Goal: Task Accomplishment & Management: Manage account settings

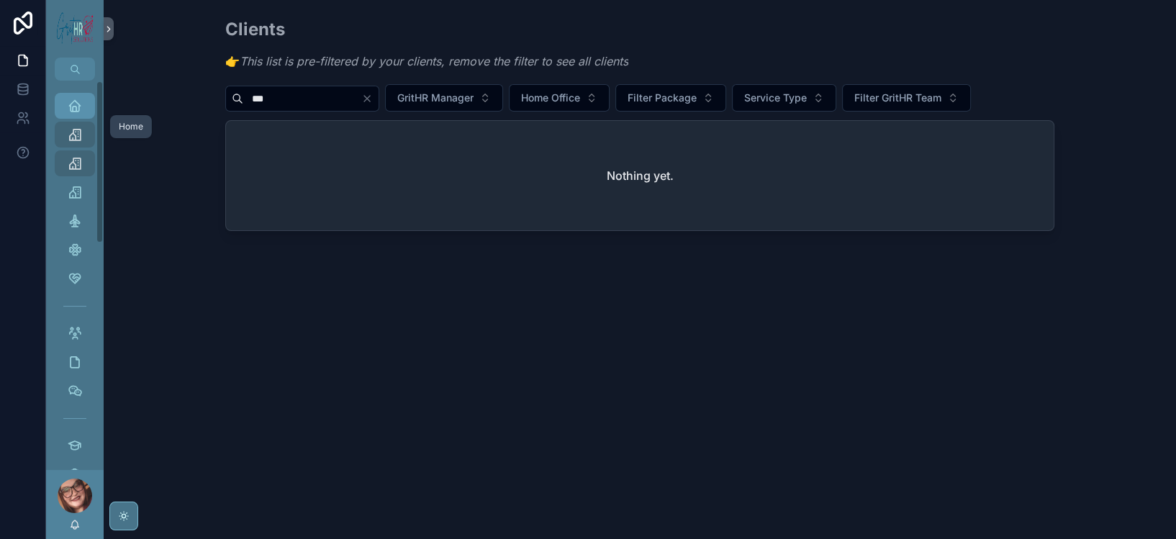
click at [86, 117] on div "Home" at bounding box center [74, 105] width 23 height 23
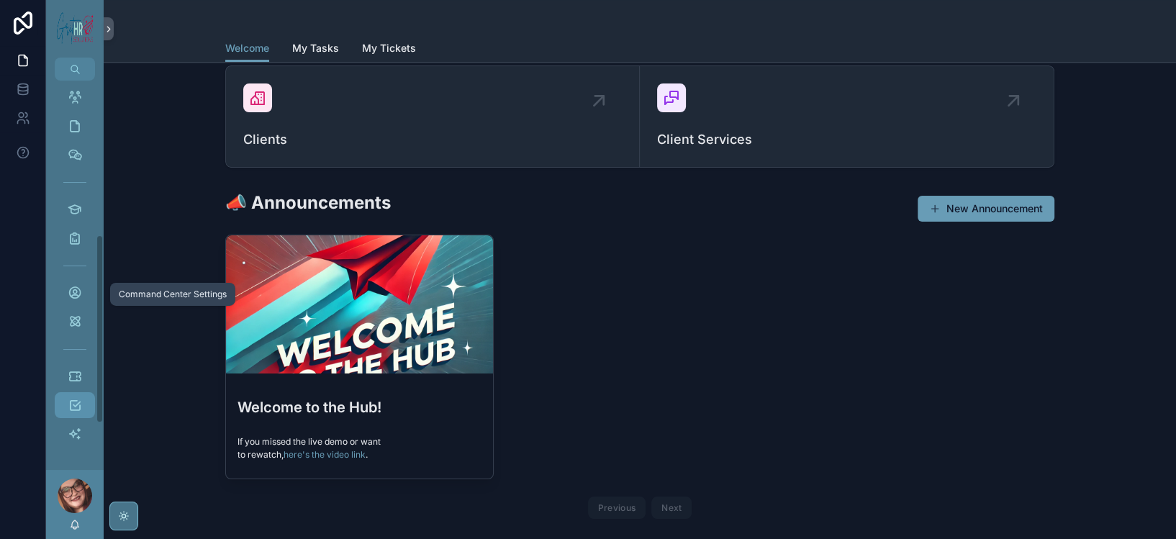
scroll to position [310, 0]
click at [86, 394] on div "Tasks" at bounding box center [74, 405] width 23 height 23
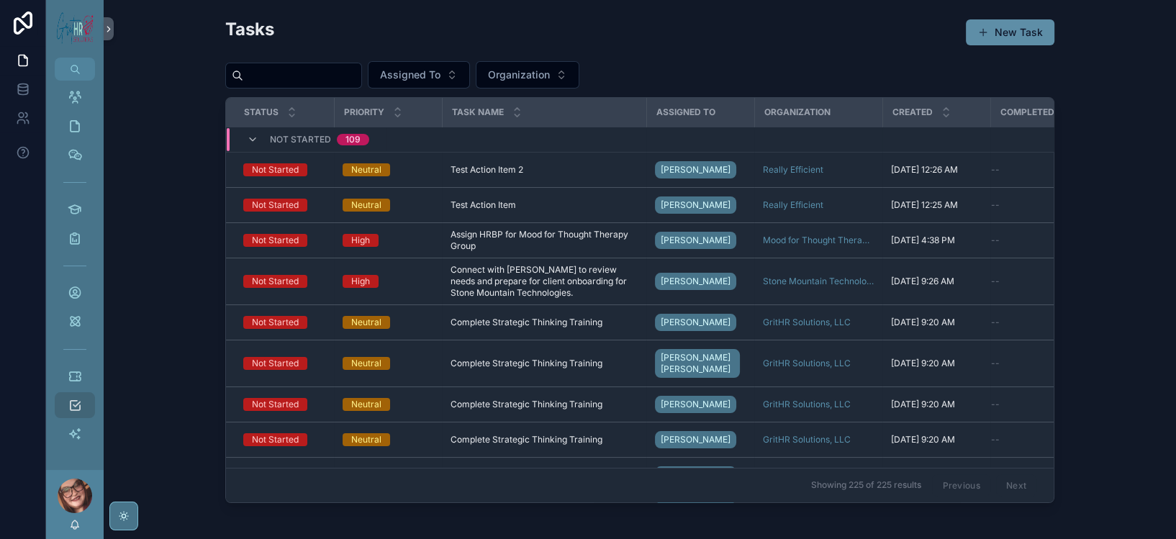
click at [1055, 43] on button "New Task" at bounding box center [1010, 32] width 89 height 26
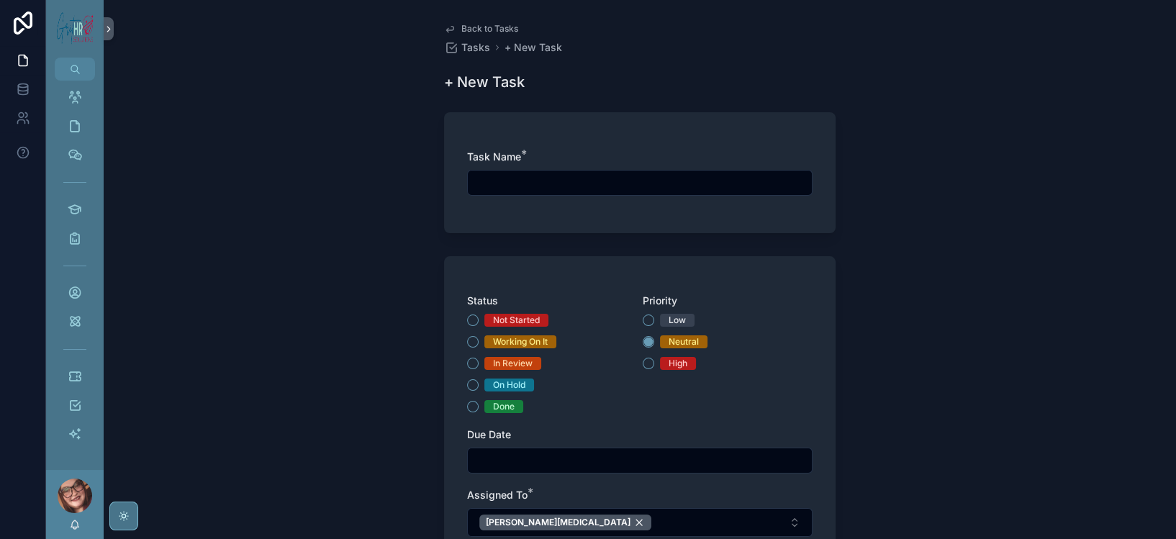
click at [528, 193] on input "scrollable content" at bounding box center [640, 183] width 344 height 20
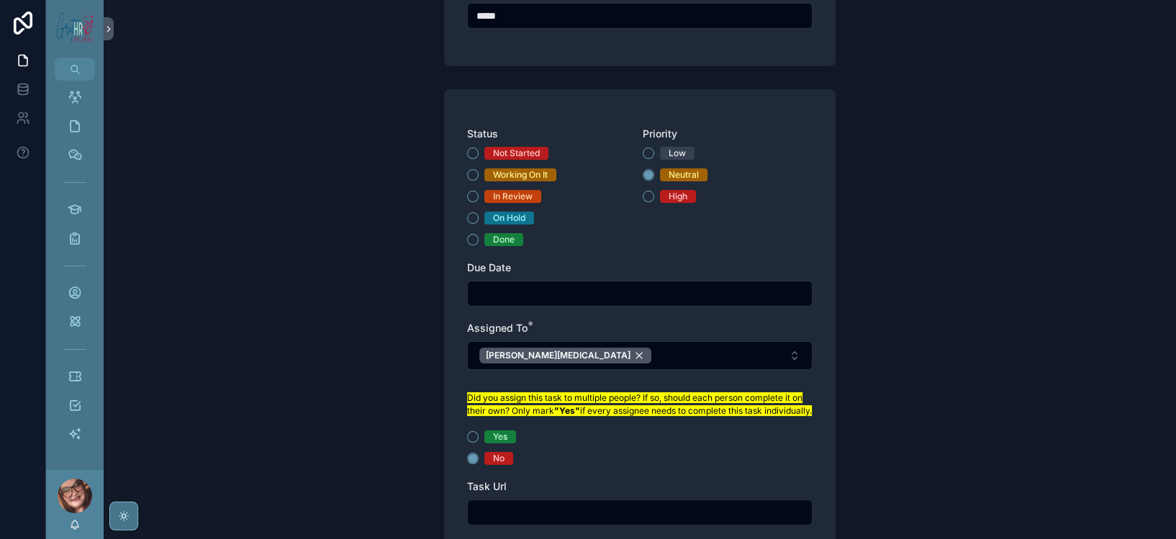
scroll to position [192, 0]
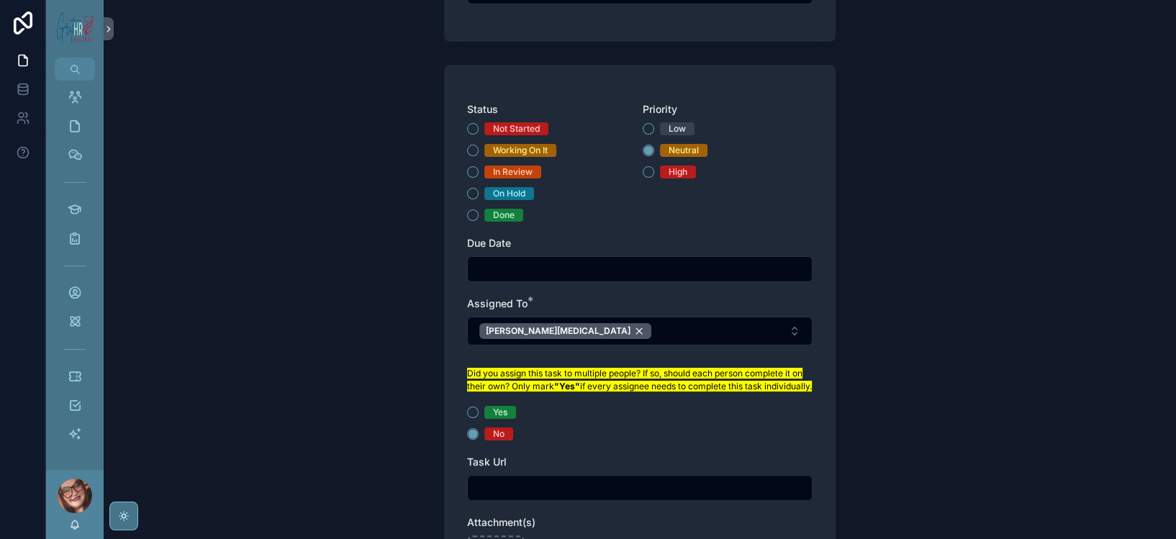
type input "****"
click at [467, 135] on button "Not Started" at bounding box center [473, 129] width 12 height 12
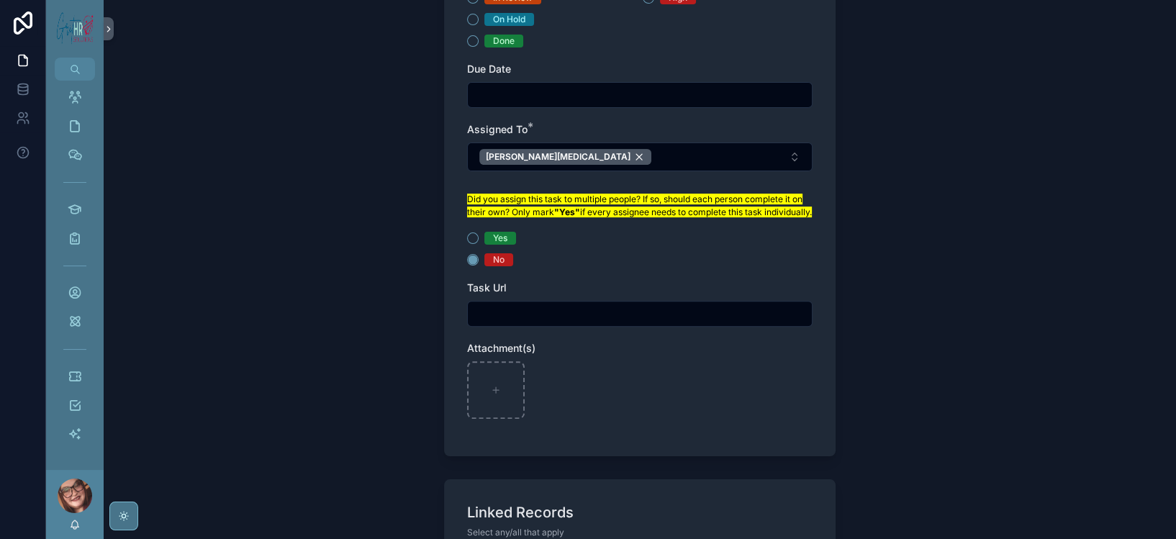
scroll to position [384, 0]
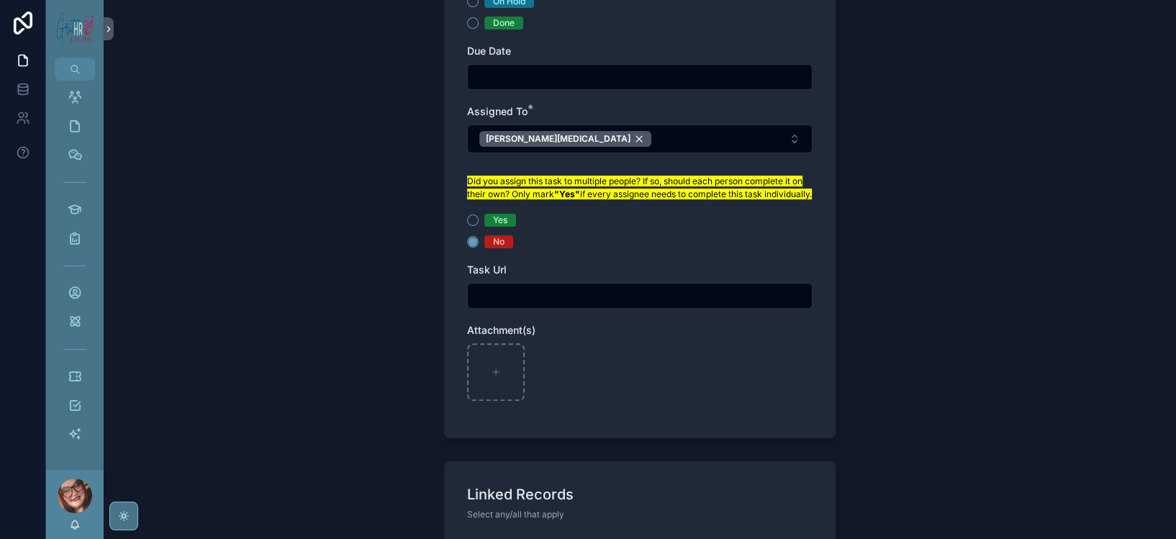
click at [571, 87] on input "scrollable content" at bounding box center [640, 77] width 344 height 20
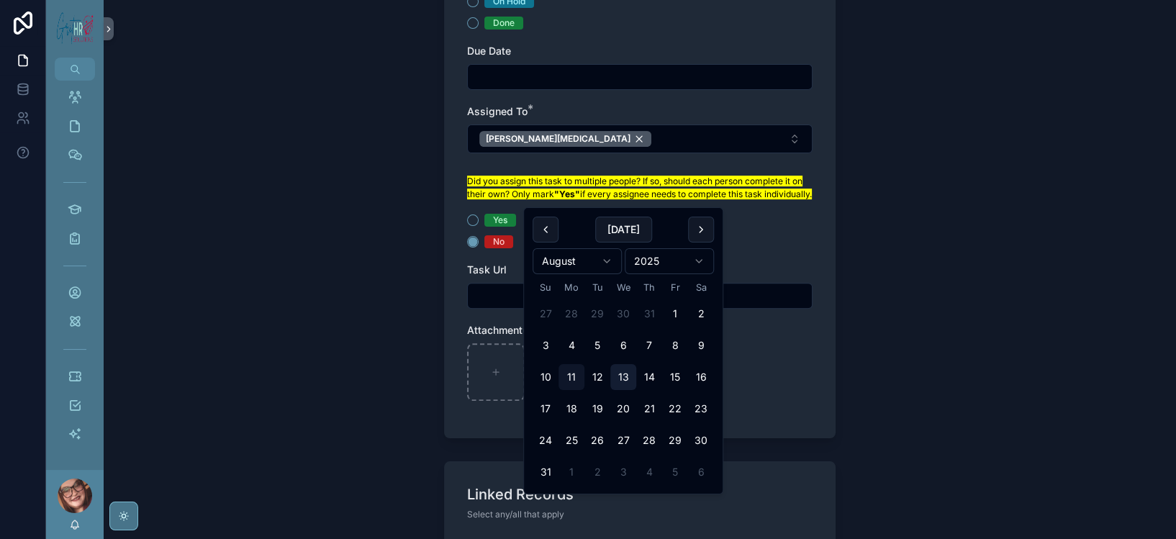
click at [636, 390] on button "13" at bounding box center [623, 377] width 26 height 26
type input "*********"
click at [965, 209] on div "Back to Tasks Tasks + New Task + New Task Task Name * **** Status Not Started W…" at bounding box center [640, 269] width 1073 height 539
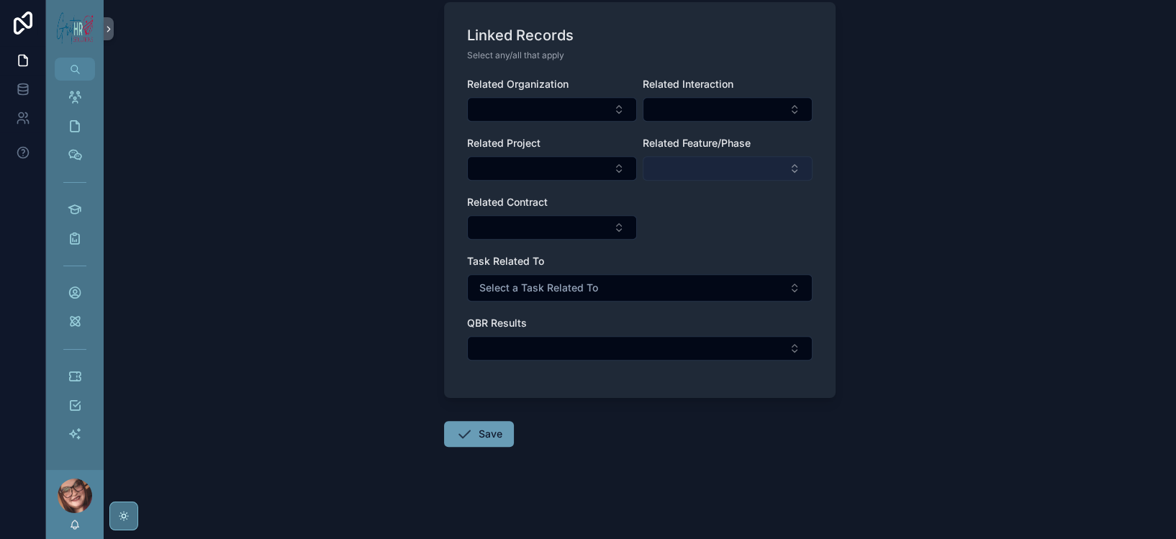
scroll to position [1201, 0]
click at [464, 421] on button "Save" at bounding box center [479, 434] width 70 height 26
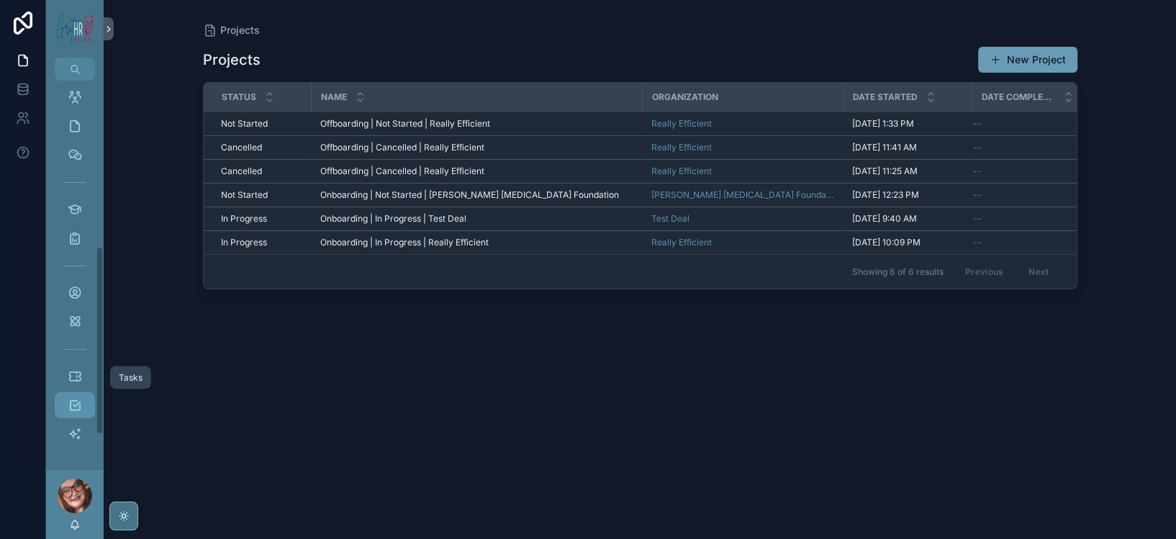
click at [82, 398] on icon "scrollable content" at bounding box center [75, 405] width 14 height 14
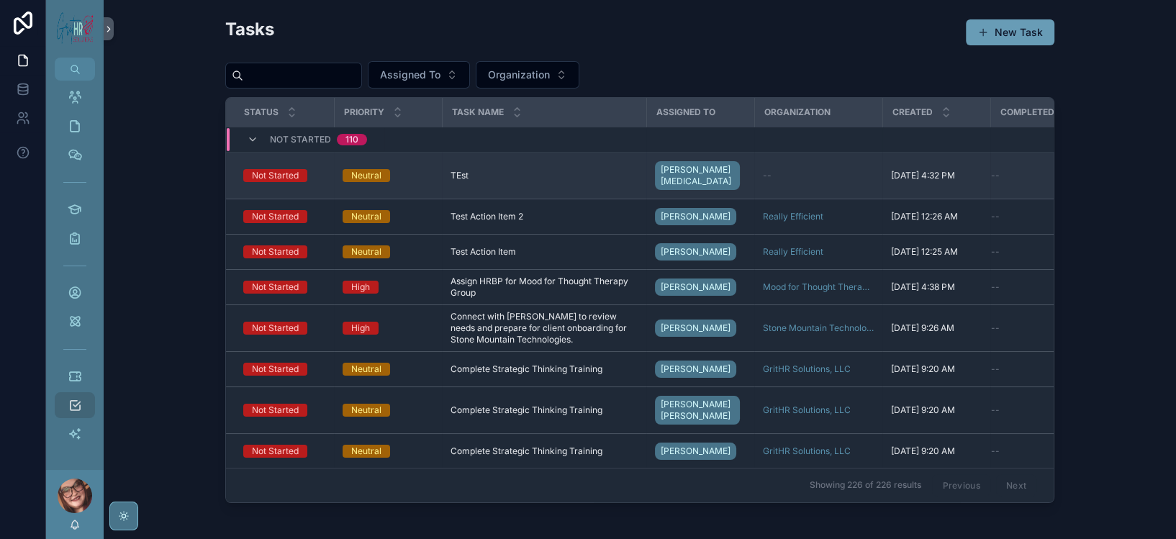
click at [991, 199] on td "--" at bounding box center [1045, 176] width 108 height 47
click at [804, 199] on td "--" at bounding box center [818, 176] width 128 height 47
click at [467, 181] on div "TEst TEst" at bounding box center [544, 176] width 187 height 12
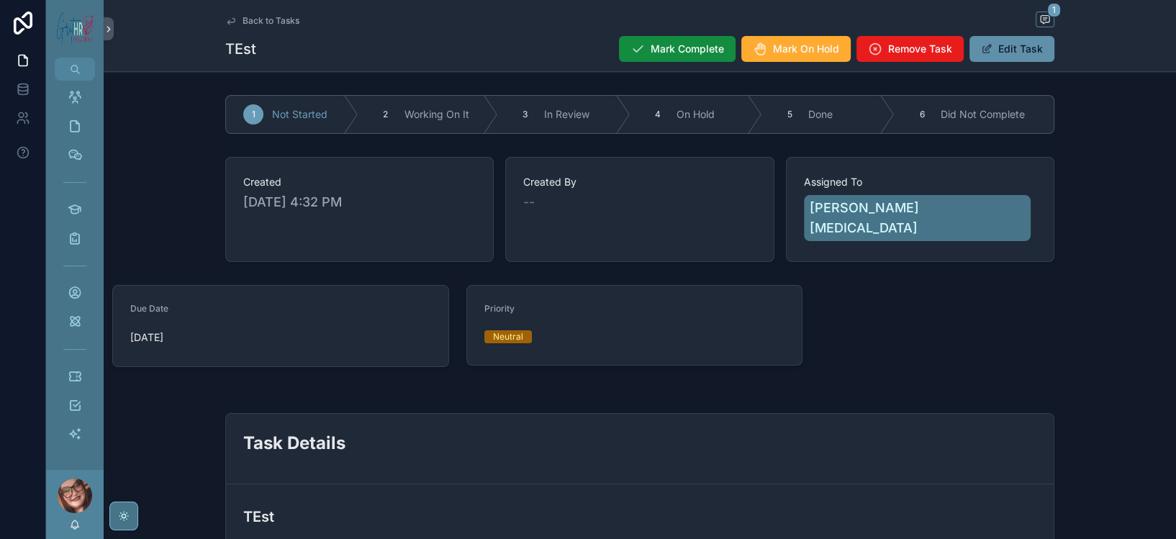
click at [1055, 55] on button "Edit Task" at bounding box center [1012, 49] width 85 height 26
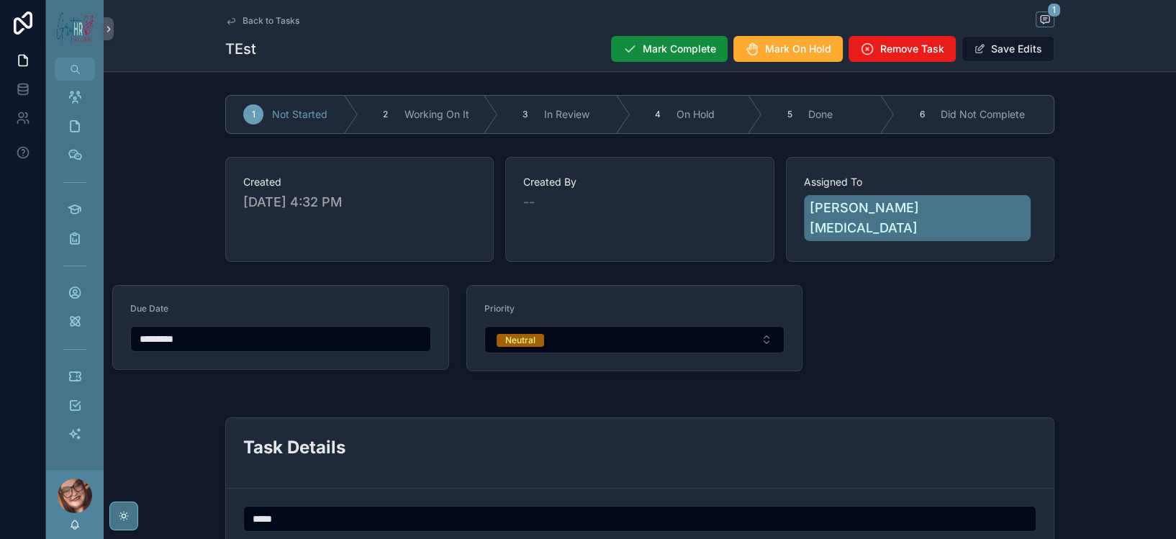
scroll to position [96, 0]
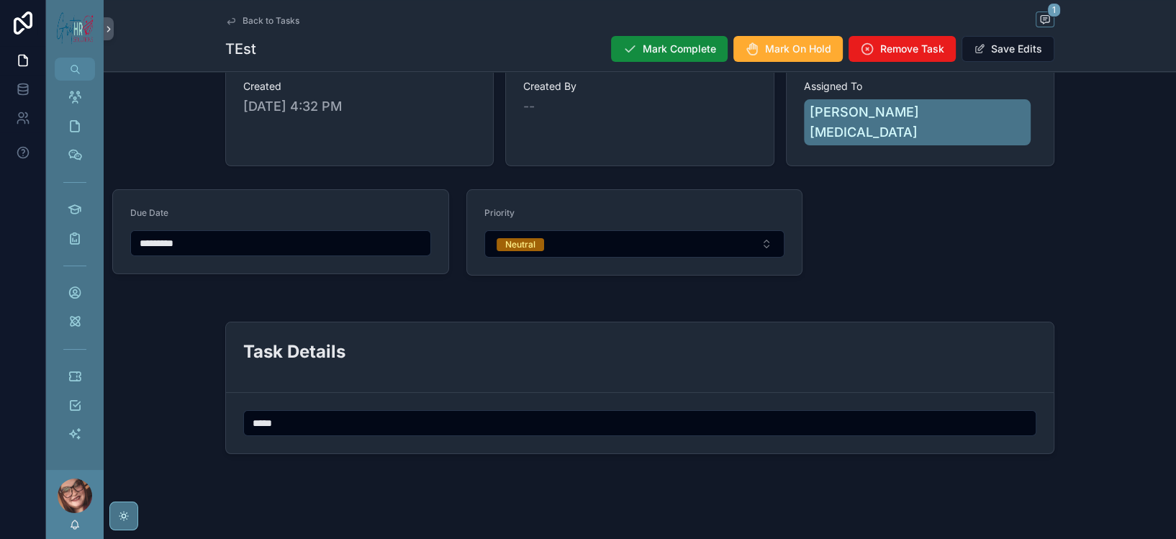
click at [290, 253] on input "*********" at bounding box center [280, 243] width 299 height 20
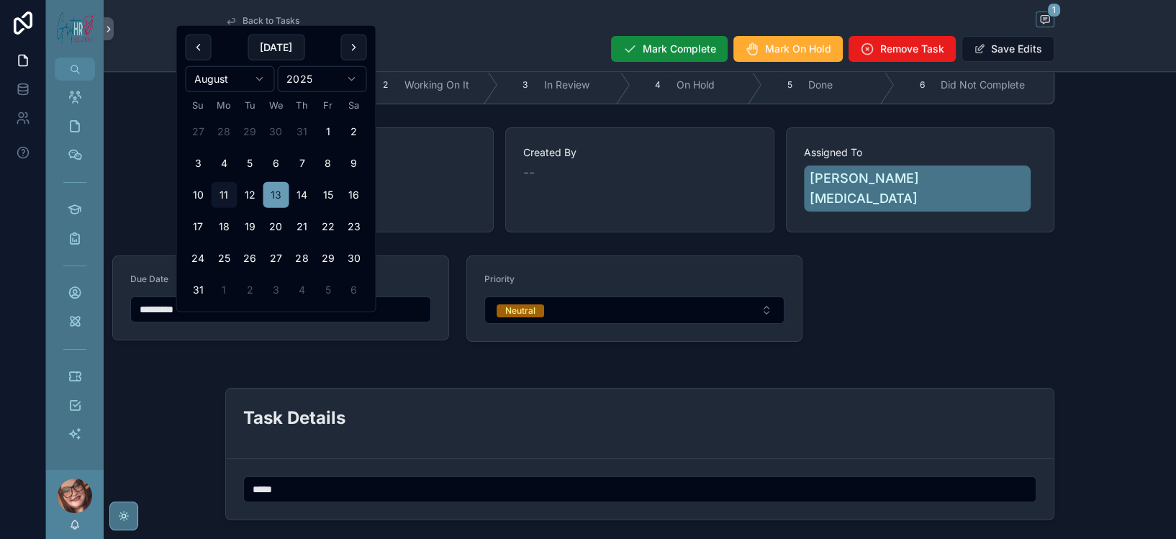
scroll to position [0, 0]
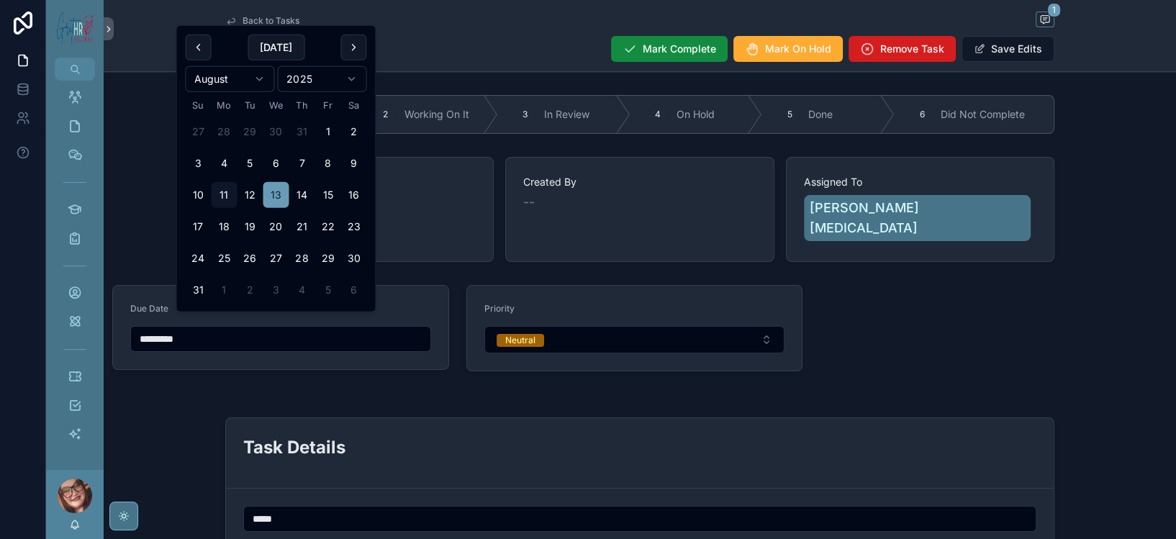
click at [945, 56] on span "Remove Task" at bounding box center [912, 49] width 64 height 14
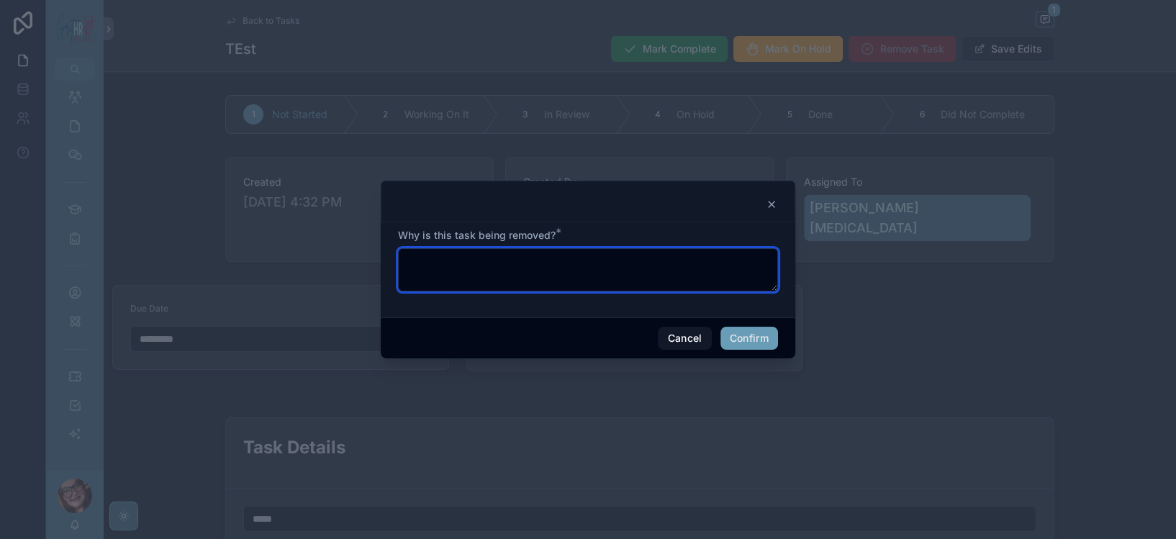
click at [493, 271] on textarea at bounding box center [588, 269] width 380 height 43
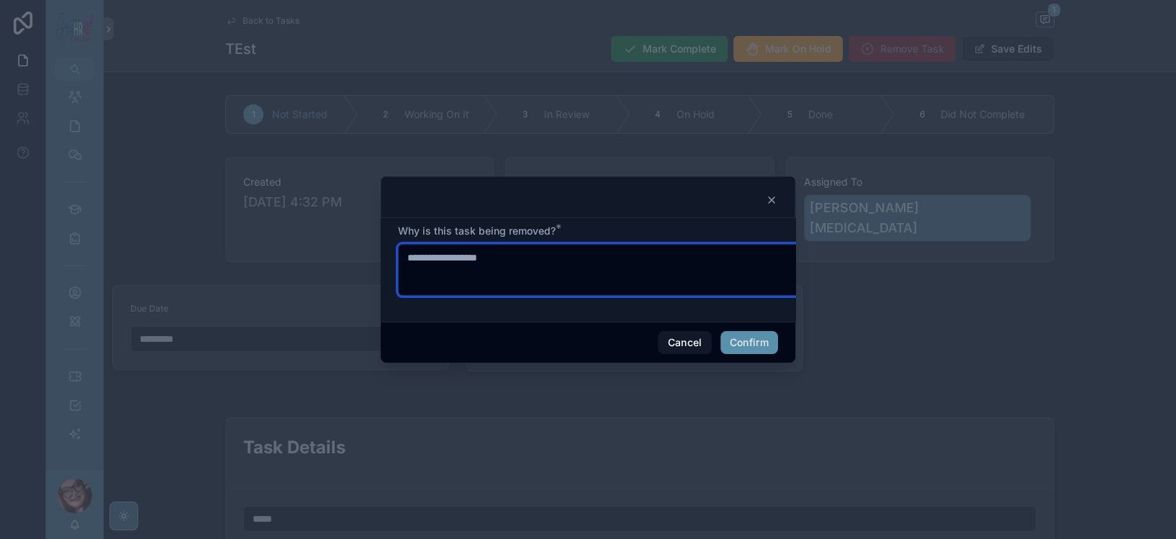
type textarea "**********"
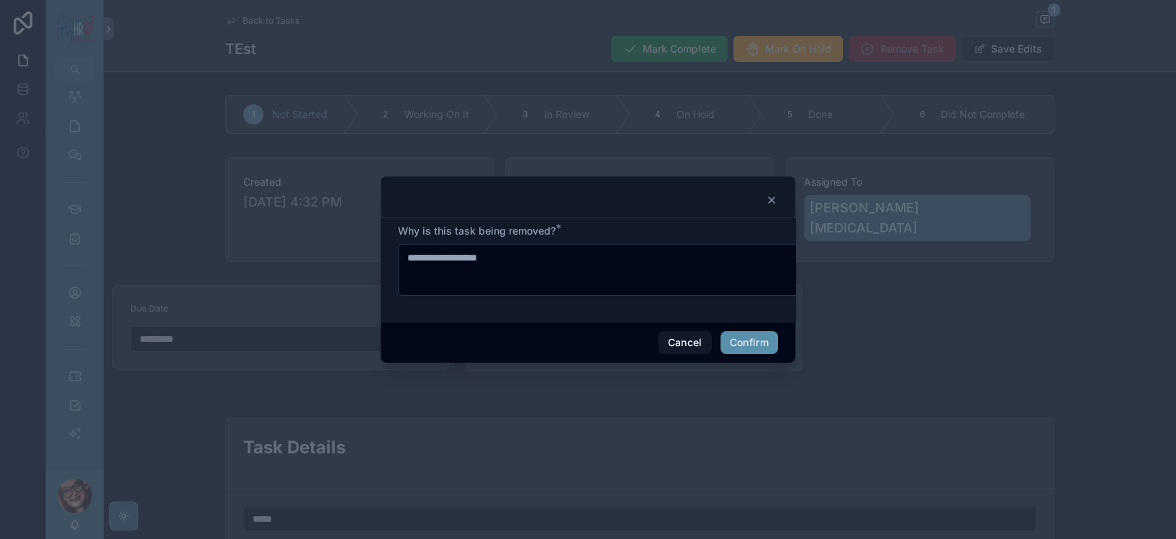
click at [775, 344] on button "Confirm" at bounding box center [750, 342] width 58 height 23
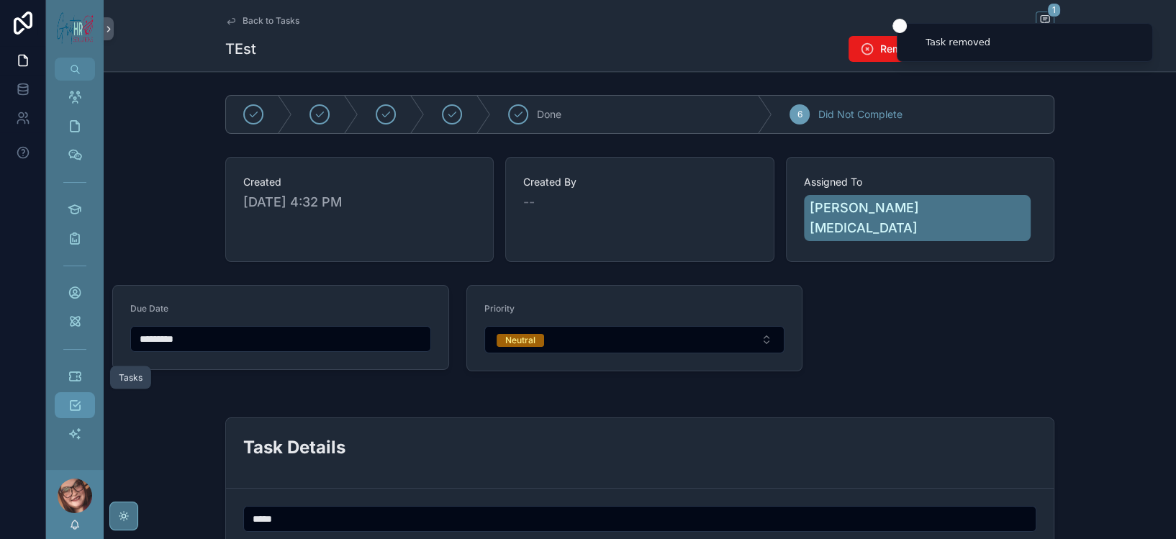
click at [82, 398] on icon "scrollable content" at bounding box center [75, 405] width 14 height 14
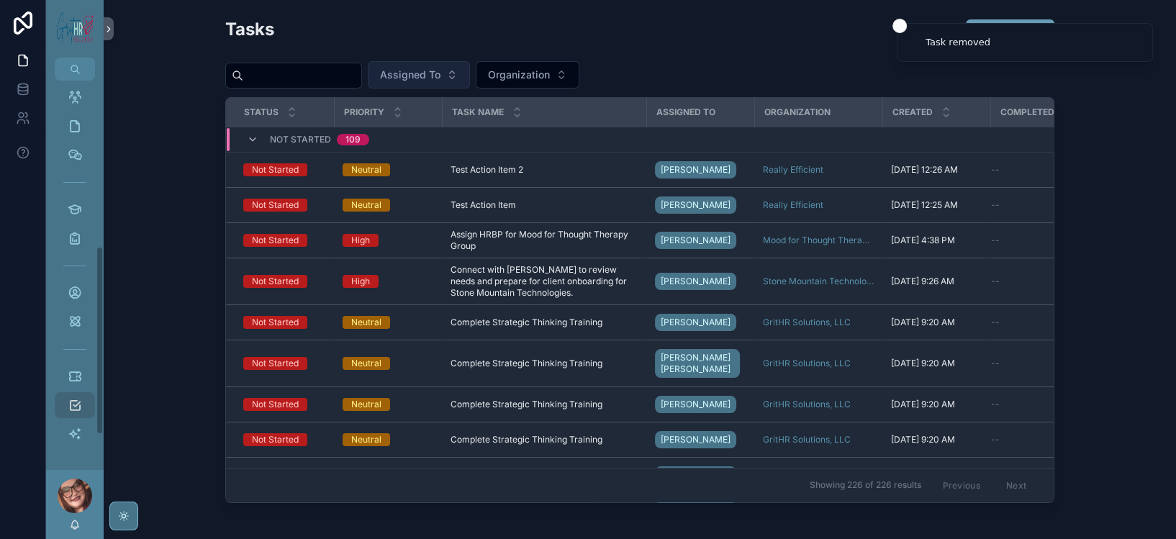
click at [441, 82] on span "Assigned To" at bounding box center [410, 75] width 60 height 14
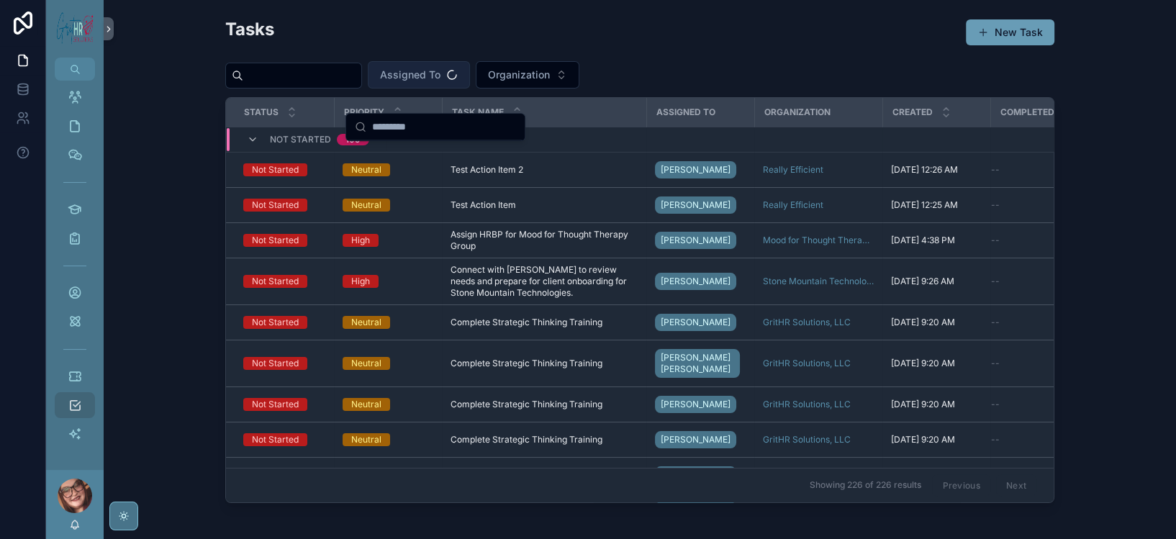
click at [441, 82] on span "Assigned To" at bounding box center [410, 75] width 60 height 14
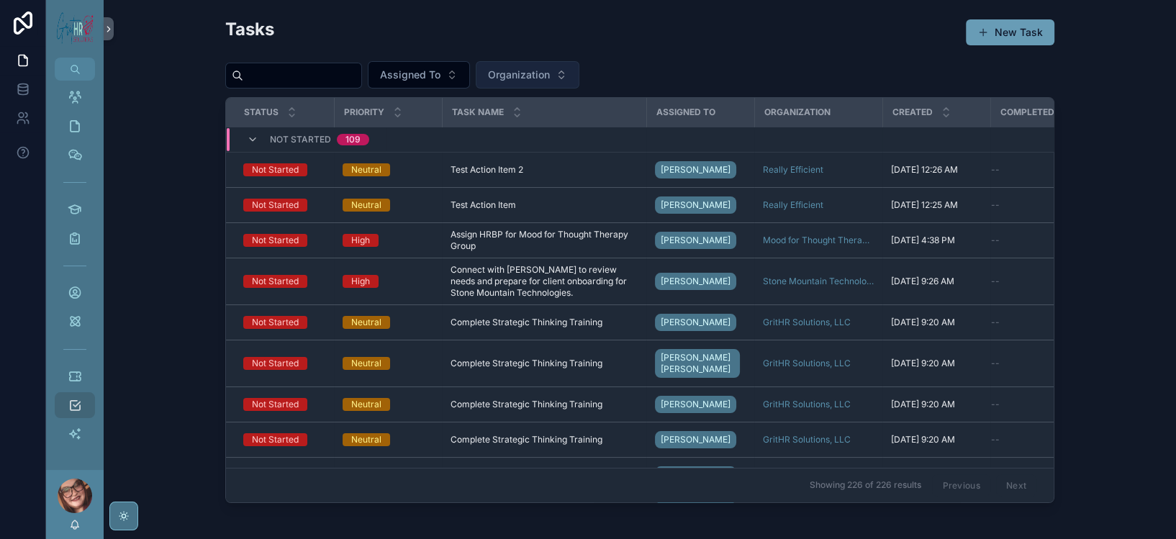
click at [550, 82] on span "Organization" at bounding box center [519, 75] width 62 height 14
click at [250, 86] on input "scrollable content" at bounding box center [302, 76] width 118 height 20
